Goal: Ask a question

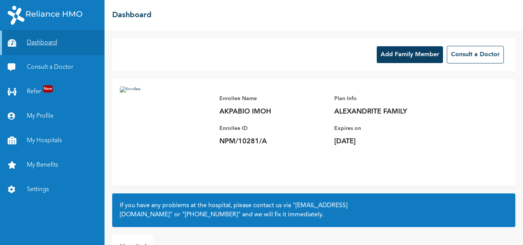
click at [36, 40] on link "Dashboard" at bounding box center [52, 43] width 105 height 25
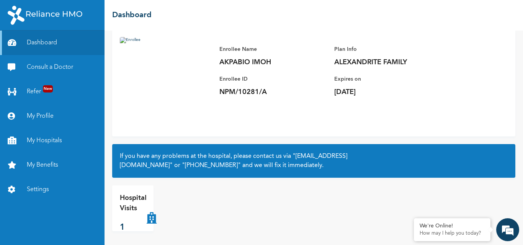
scroll to position [51, 0]
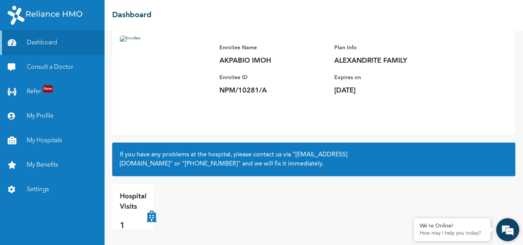
click at [510, 229] on em at bounding box center [507, 230] width 21 height 21
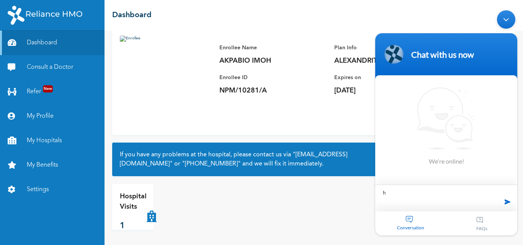
type textarea "hi"
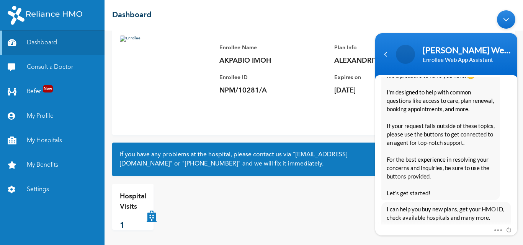
scroll to position [194, 0]
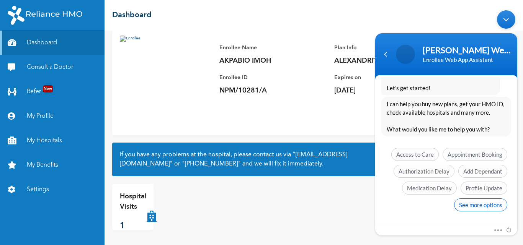
click at [471, 205] on span "See more options" at bounding box center [480, 205] width 53 height 13
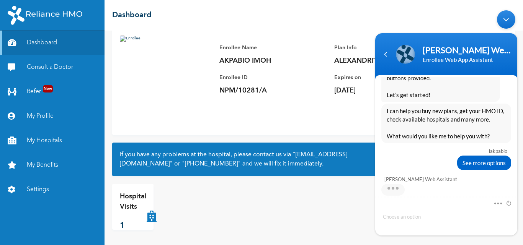
scroll to position [250, 0]
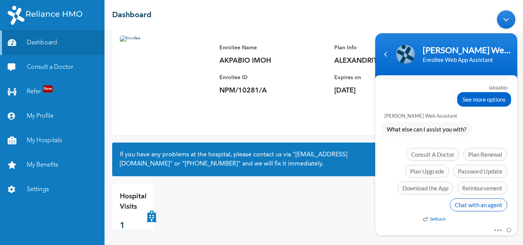
click at [484, 205] on span "Chat with an agent" at bounding box center [478, 205] width 57 height 13
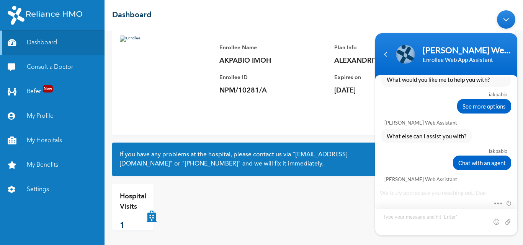
scroll to position [367, 0]
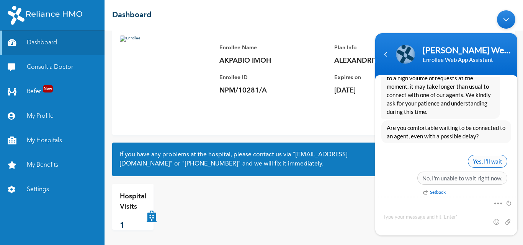
click at [488, 161] on span "Yes, I’ll wait" at bounding box center [487, 161] width 39 height 13
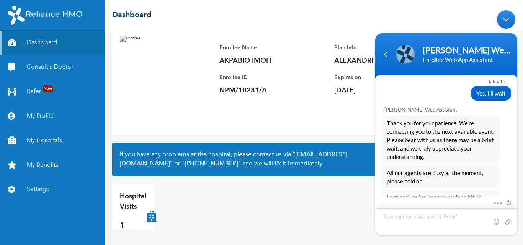
scroll to position [454, 0]
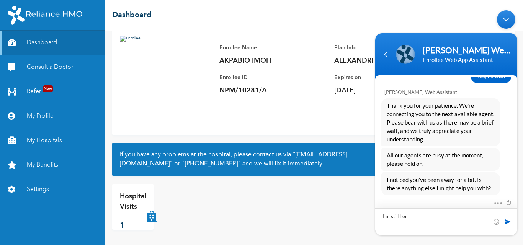
type textarea "I'm still here"
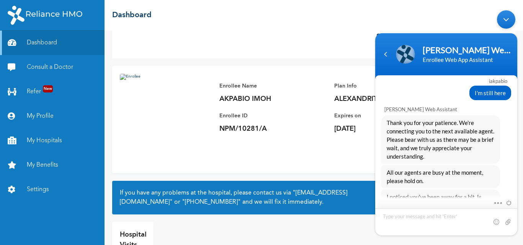
scroll to position [594, 0]
